Goal: Navigation & Orientation: Find specific page/section

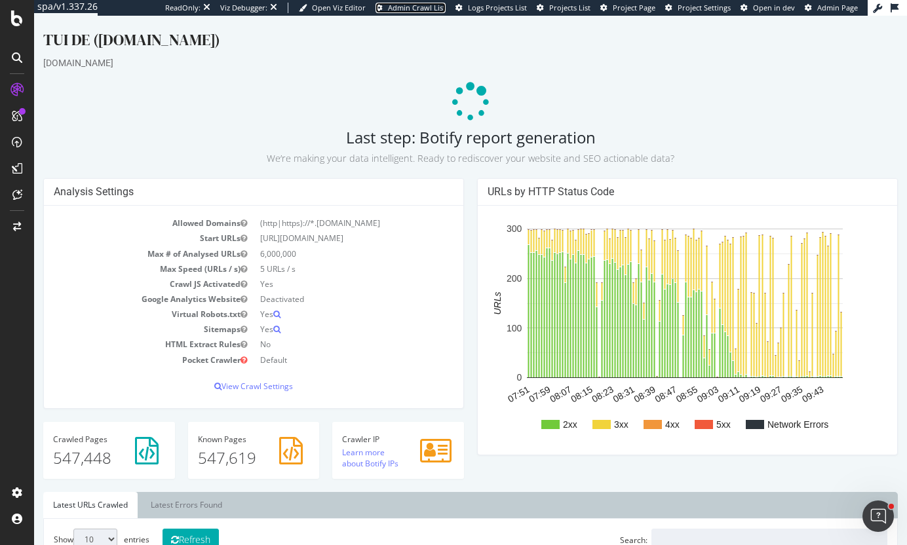
click at [432, 7] on span "Admin Crawl List" at bounding box center [417, 8] width 58 height 10
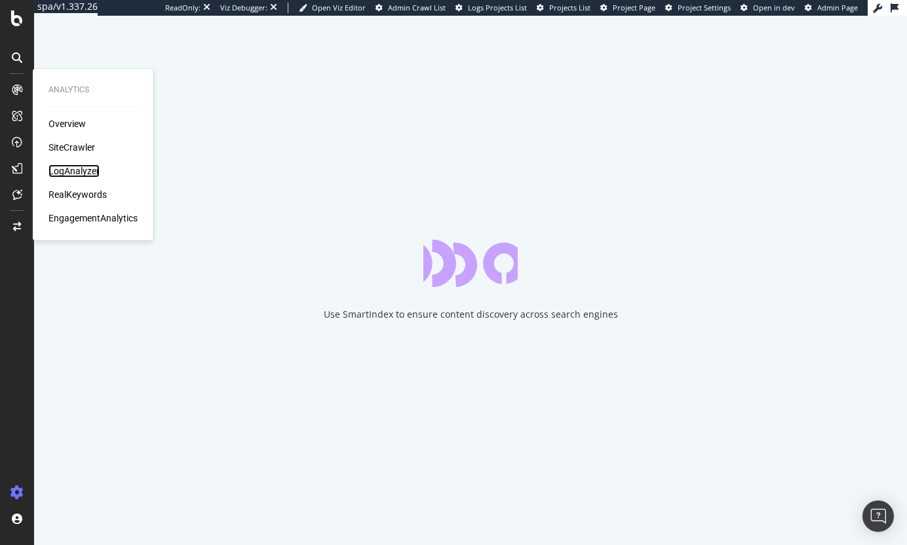
click at [80, 175] on div "LogAnalyzer" at bounding box center [73, 170] width 51 height 13
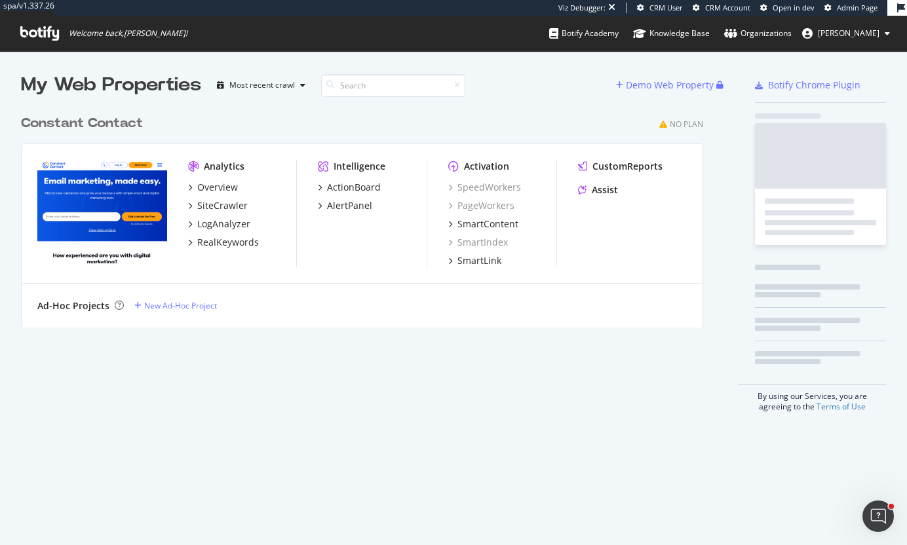
scroll to position [220, 683]
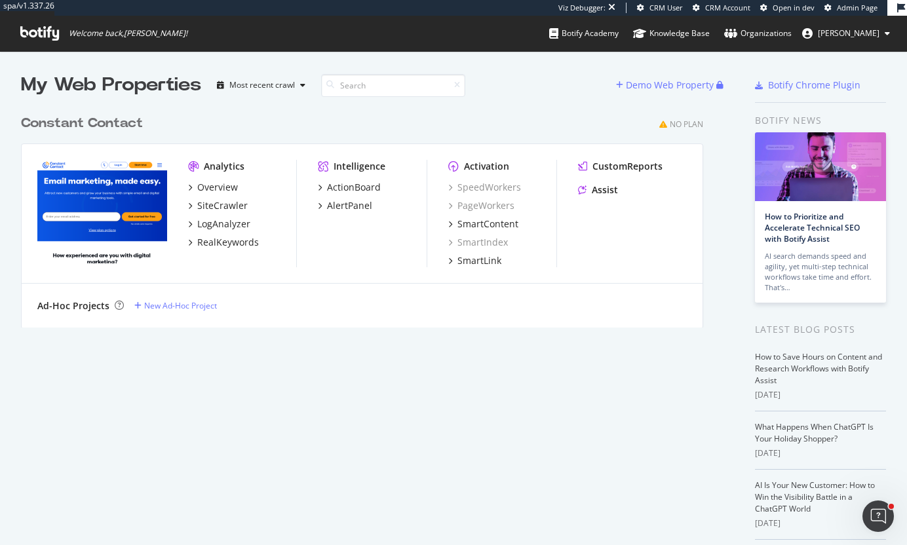
click at [87, 117] on div "Constant Contact" at bounding box center [82, 123] width 122 height 19
click at [790, 37] on div "Organizations" at bounding box center [758, 33] width 68 height 13
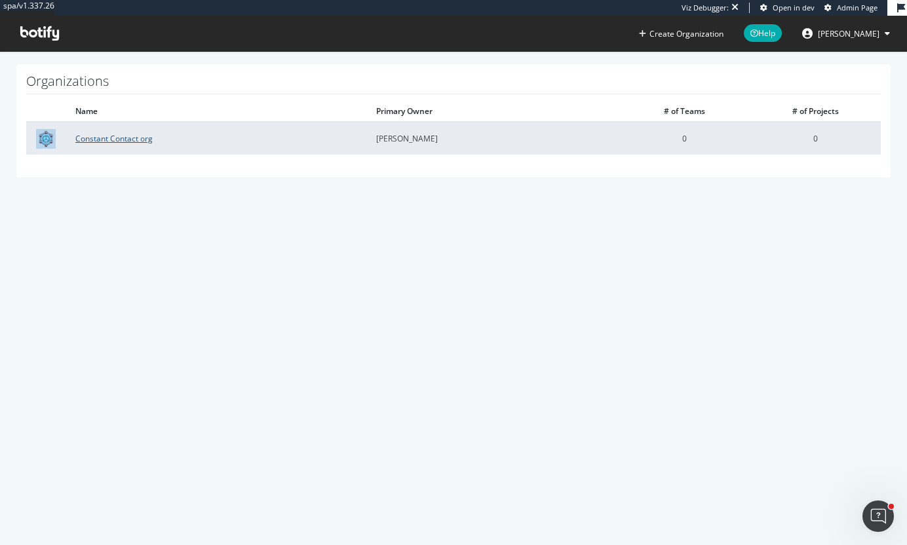
click at [113, 138] on link "Constant Contact org" at bounding box center [113, 138] width 77 height 11
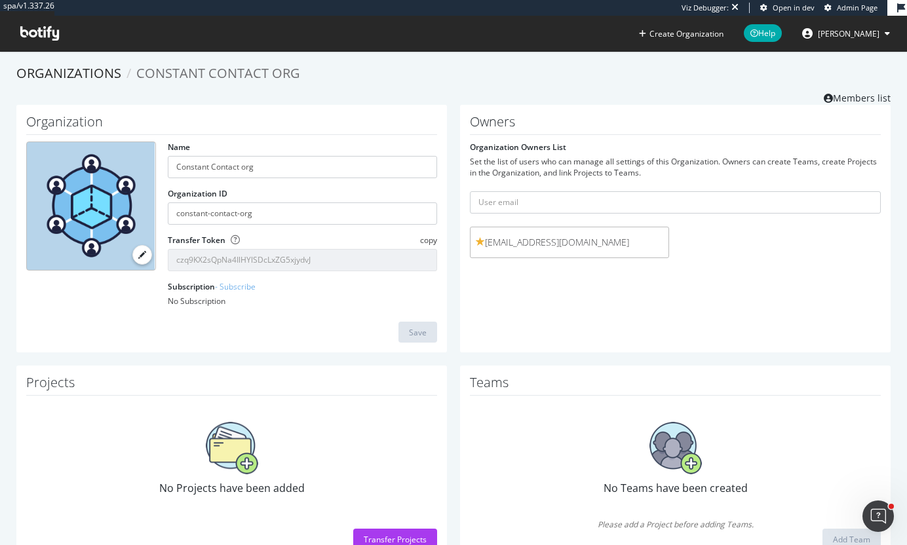
scroll to position [41, 0]
